Goal: Communication & Community: Share content

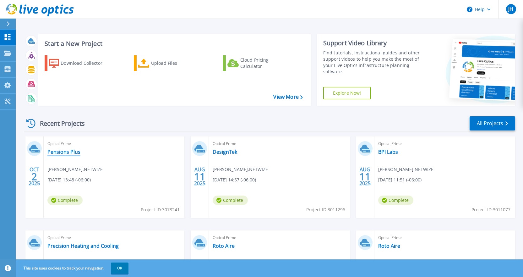
click at [75, 151] on link "Pensions Plus" at bounding box center [63, 152] width 33 height 6
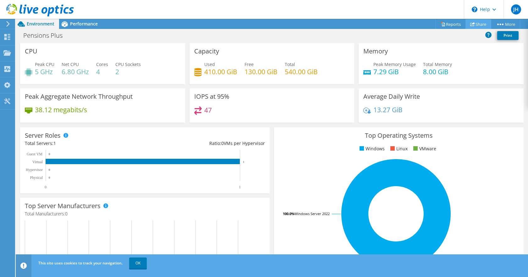
click at [480, 26] on link "Share" at bounding box center [479, 24] width 26 height 10
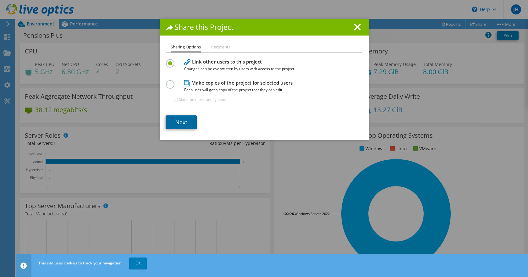
click at [180, 122] on link "Next" at bounding box center [181, 122] width 31 height 14
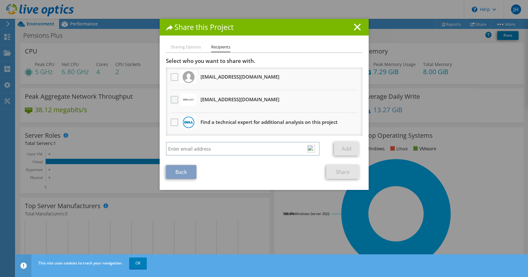
click at [173, 99] on label at bounding box center [175, 100] width 9 height 8
click at [0, 0] on input "checkbox" at bounding box center [0, 0] width 0 height 0
click at [342, 172] on link "Share" at bounding box center [342, 172] width 33 height 14
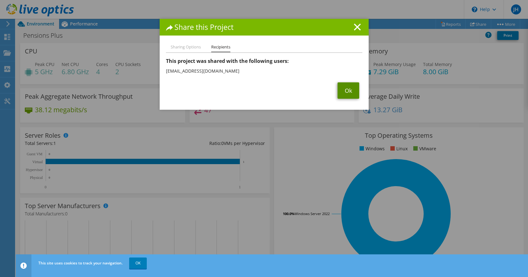
click at [351, 95] on link "Ok" at bounding box center [349, 90] width 22 height 16
